Goal: Transaction & Acquisition: Book appointment/travel/reservation

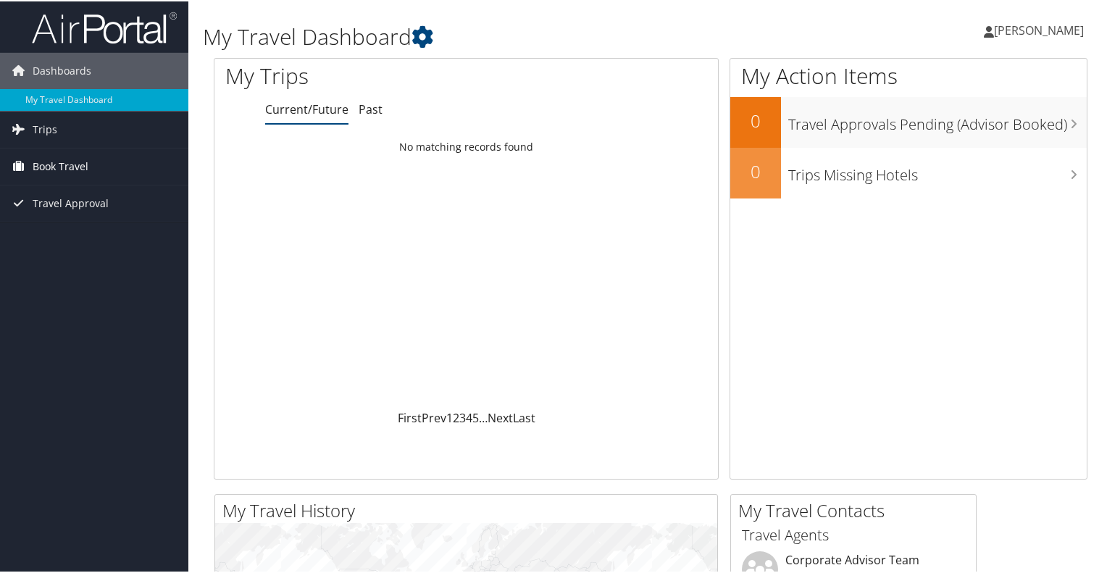
click at [76, 174] on span "Book Travel" at bounding box center [61, 165] width 56 height 36
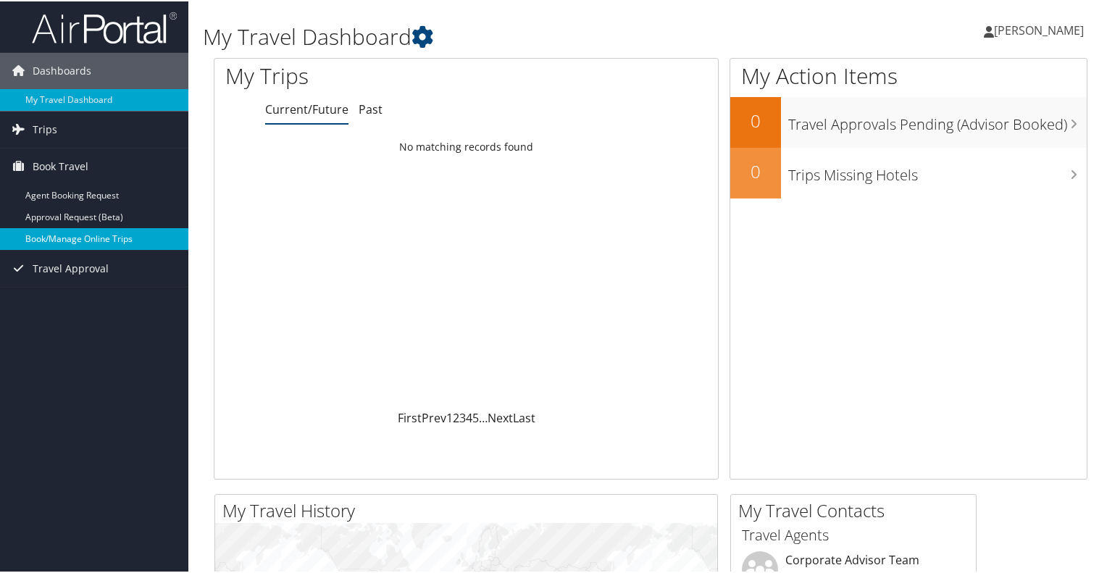
click at [86, 231] on link "Book/Manage Online Trips" at bounding box center [94, 238] width 188 height 22
click at [114, 240] on link "Book/Manage Online Trips" at bounding box center [94, 238] width 188 height 22
